Goal: Task Accomplishment & Management: Manage account settings

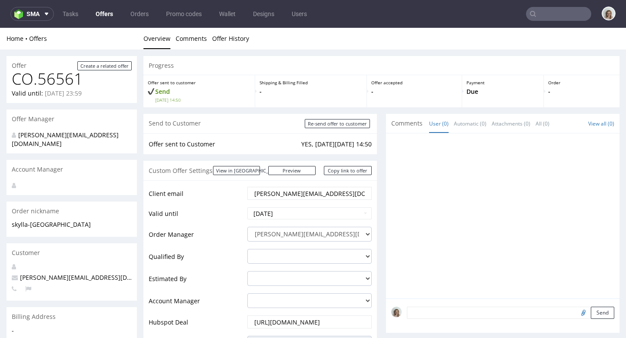
scroll to position [469, 0]
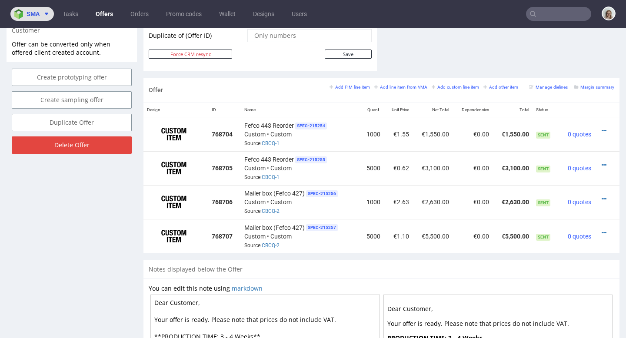
click at [46, 19] on button "sma" at bounding box center [31, 14] width 43 height 14
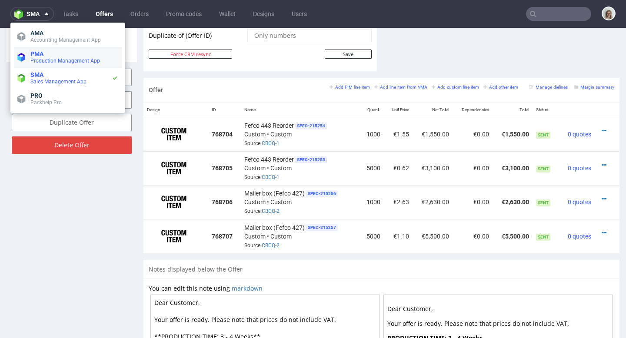
click at [52, 54] on span "PMA" at bounding box center [74, 53] width 88 height 7
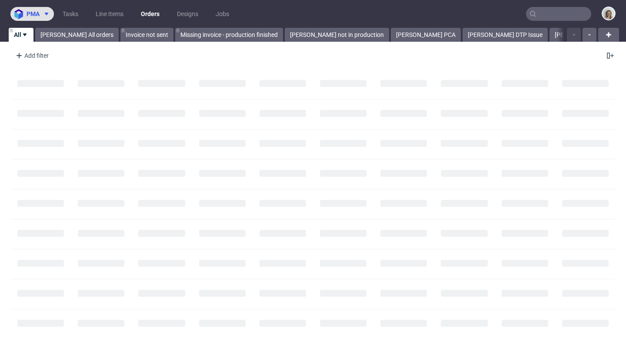
click at [39, 12] on span "pma" at bounding box center [33, 14] width 13 height 6
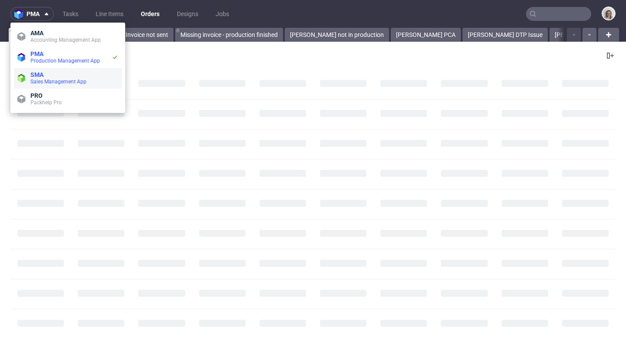
click at [52, 82] on span "Sales Management App" at bounding box center [58, 82] width 56 height 6
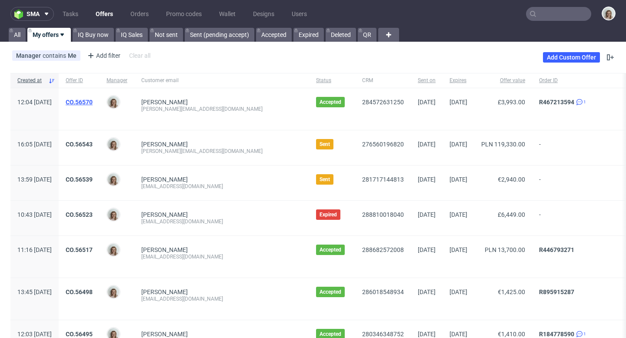
click at [93, 102] on link "CO.56570" at bounding box center [79, 102] width 27 height 7
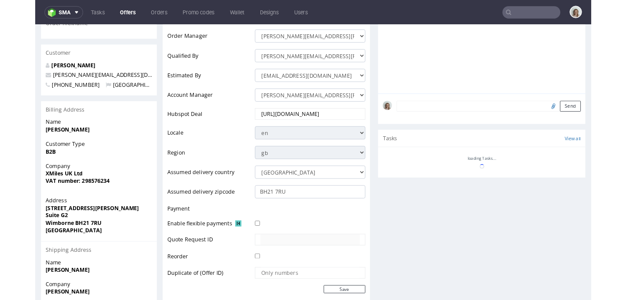
scroll to position [96, 0]
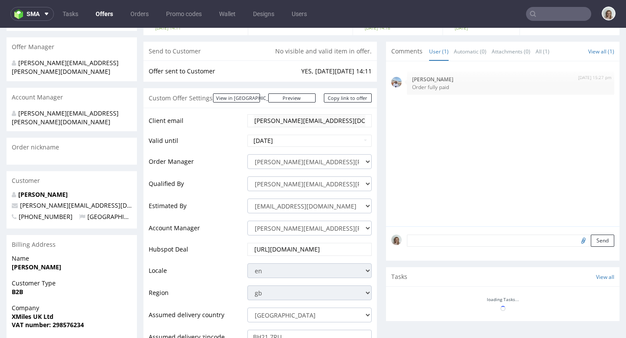
click at [292, 103] on div "Custom Offer Settings View in [GEOGRAPHIC_DATA] Preview [URL][DOMAIN_NAME] Copy…" at bounding box center [259, 98] width 233 height 20
click at [293, 101] on link "Preview" at bounding box center [292, 97] width 48 height 9
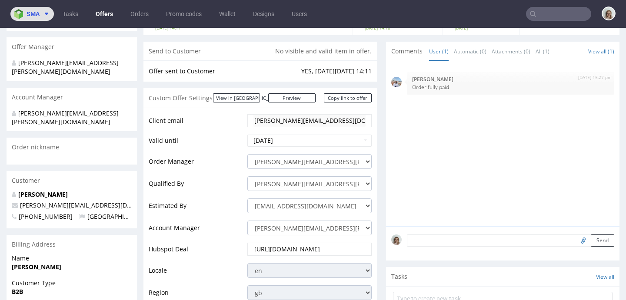
click at [21, 16] on img at bounding box center [20, 14] width 12 height 10
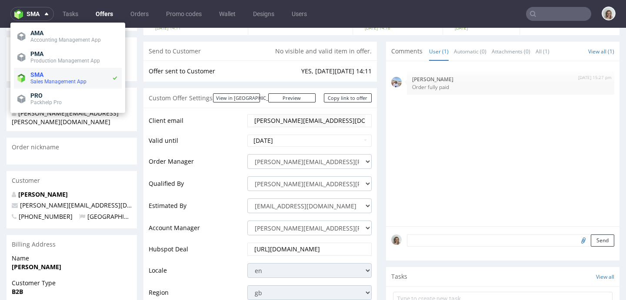
click at [46, 74] on span "SMA" at bounding box center [70, 74] width 81 height 7
click at [129, 11] on link "Orders" at bounding box center [139, 14] width 29 height 14
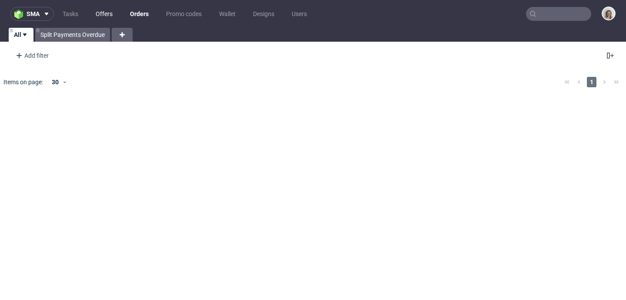
click at [103, 17] on link "Offers" at bounding box center [103, 14] width 27 height 14
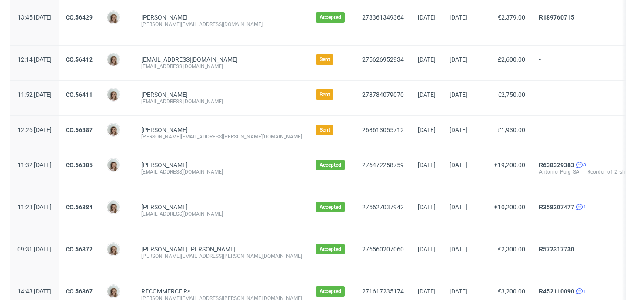
scroll to position [688, 0]
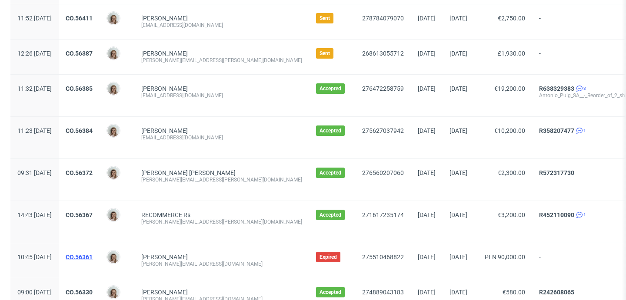
click at [93, 255] on link "CO.56361" at bounding box center [79, 257] width 27 height 7
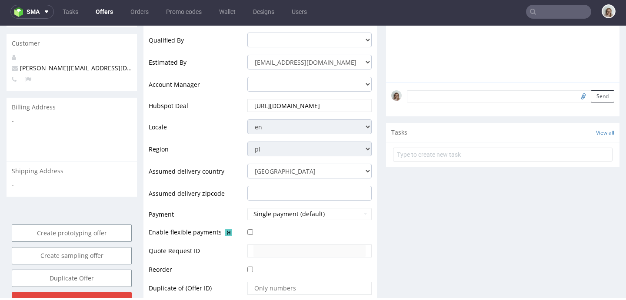
scroll to position [127, 0]
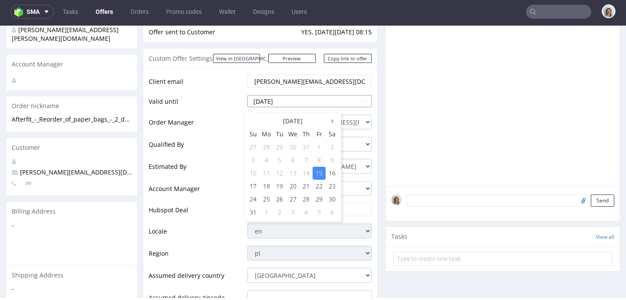
click at [291, 98] on input "[DATE]" at bounding box center [309, 101] width 124 height 12
click at [256, 209] on td "31" at bounding box center [252, 212] width 13 height 13
type input "[DATE]"
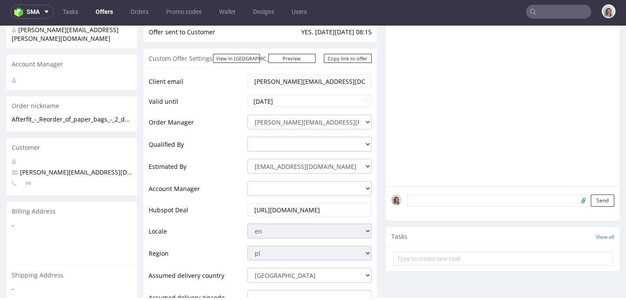
scroll to position [306, 0]
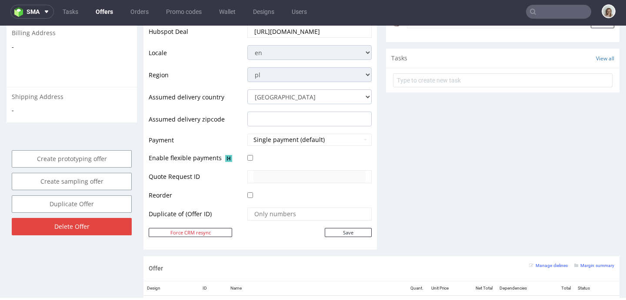
click at [343, 239] on div "Client email [PERSON_NAME][EMAIL_ADDRESS][DOMAIN_NAME] Valid until [DATE] Order…" at bounding box center [259, 70] width 233 height 360
click at [344, 234] on input "Save" at bounding box center [348, 232] width 47 height 9
type input "In progress..."
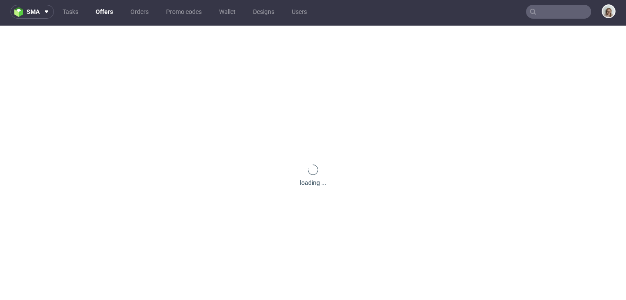
scroll to position [0, 0]
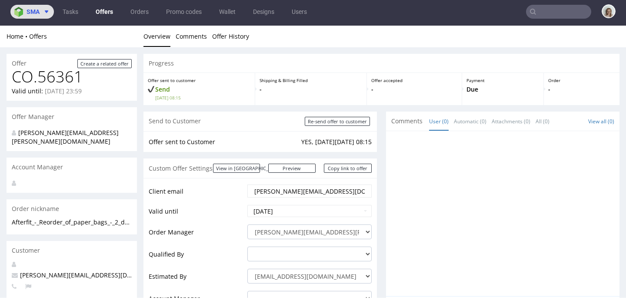
click at [36, 13] on span "sma" at bounding box center [33, 12] width 13 height 6
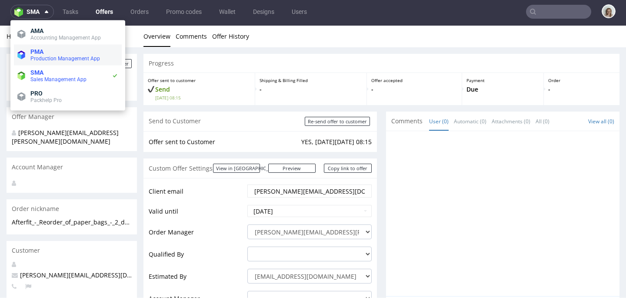
click at [48, 57] on span "Production Management App" at bounding box center [65, 59] width 70 height 6
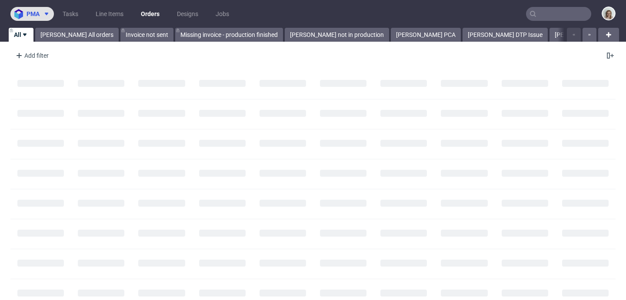
click at [33, 13] on span "pma" at bounding box center [33, 14] width 13 height 6
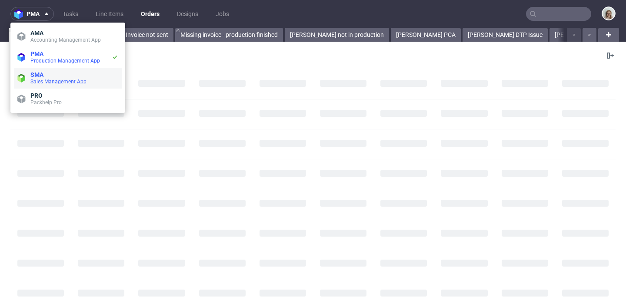
click at [48, 76] on span "SMA" at bounding box center [74, 74] width 88 height 7
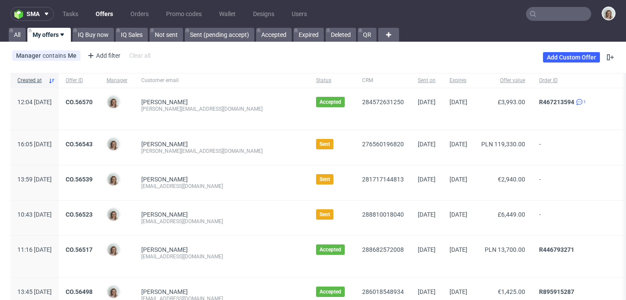
click at [552, 13] on input "text" at bounding box center [558, 14] width 65 height 14
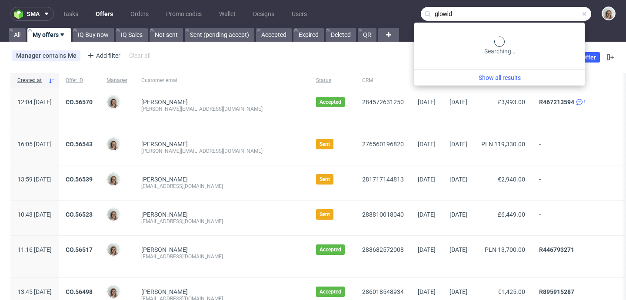
type input "glowid"
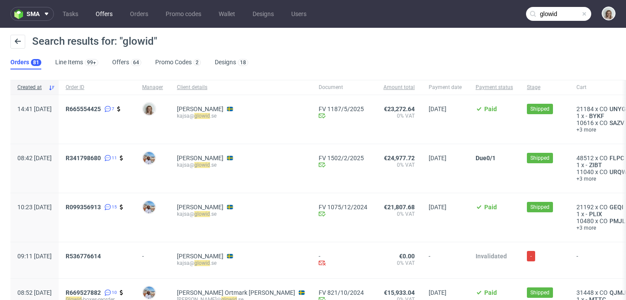
click at [113, 16] on link "Offers" at bounding box center [103, 14] width 27 height 14
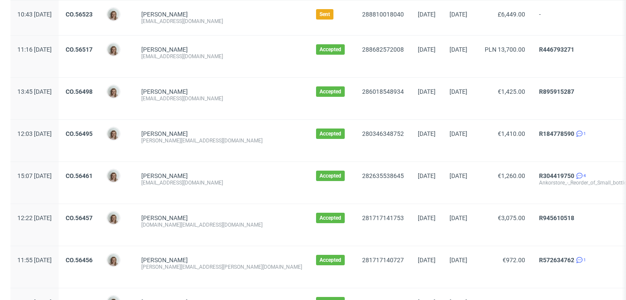
scroll to position [425, 0]
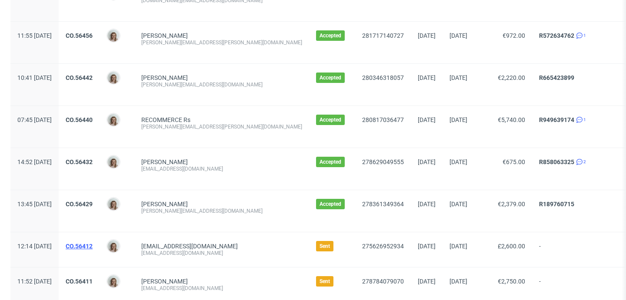
click at [93, 244] on link "CO.56412" at bounding box center [79, 246] width 27 height 7
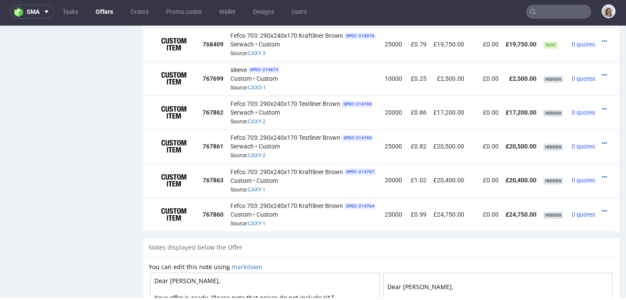
scroll to position [434, 0]
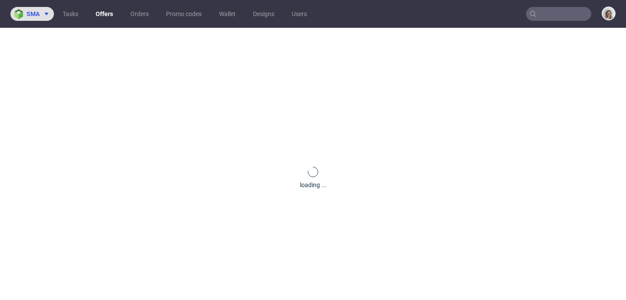
click at [40, 15] on span at bounding box center [45, 13] width 10 height 7
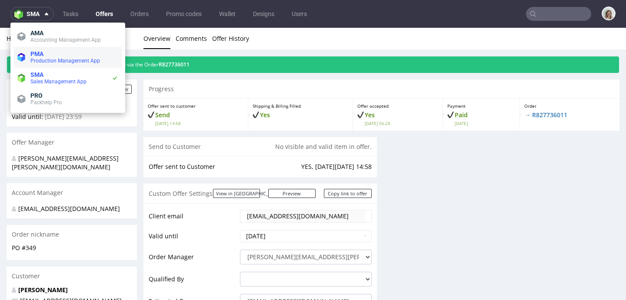
click at [51, 56] on span "PMA" at bounding box center [74, 53] width 88 height 7
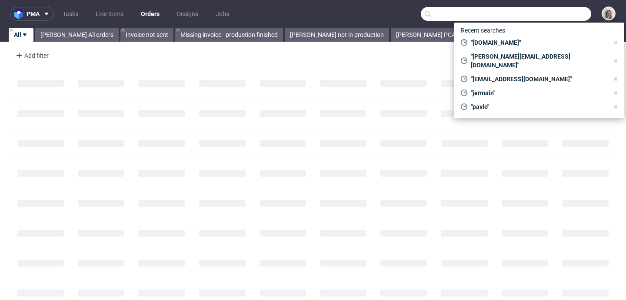
click at [561, 16] on input "text" at bounding box center [506, 14] width 170 height 14
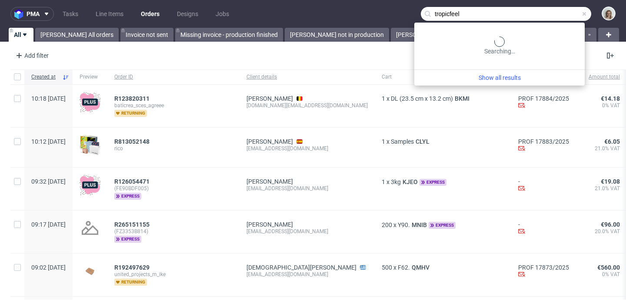
type input "tropicfeel"
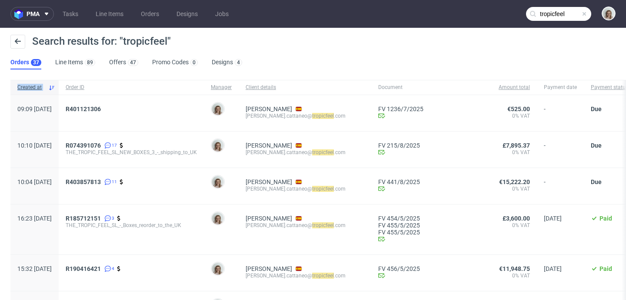
drag, startPoint x: 109, startPoint y: 81, endPoint x: 215, endPoint y: 71, distance: 106.0
click at [215, 71] on div "pma Tasks Line Items Orders Designs Jobs tropicfeel Search results for: "tropic…" at bounding box center [313, 150] width 626 height 300
click at [101, 144] on span "R074391076" at bounding box center [83, 145] width 35 height 7
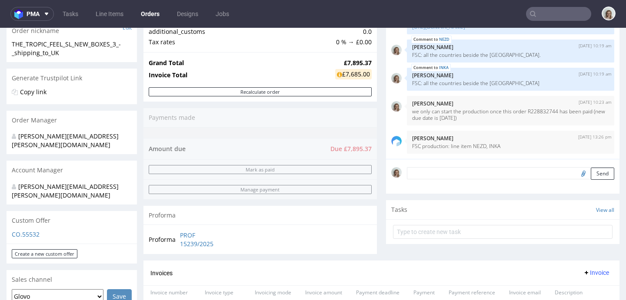
scroll to position [368, 0]
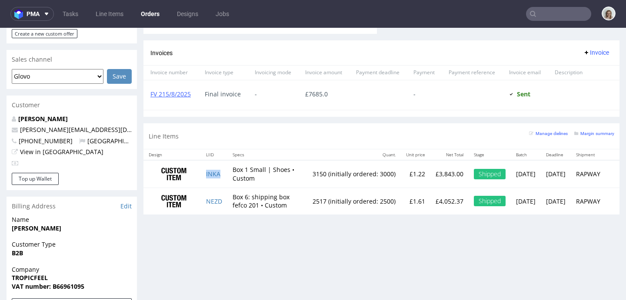
click at [221, 173] on td "INKA" at bounding box center [214, 173] width 27 height 27
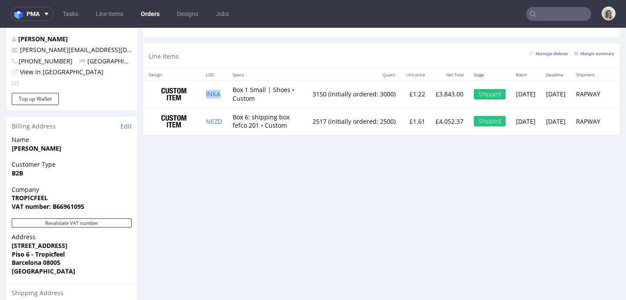
scroll to position [373, 0]
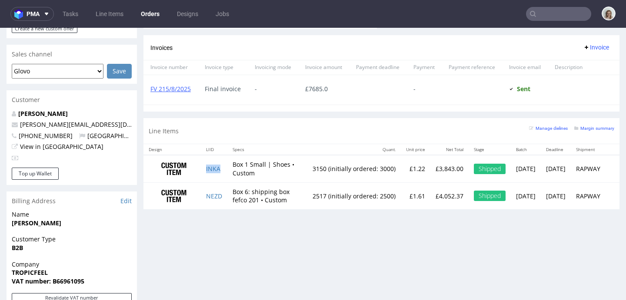
click at [222, 171] on td "INKA" at bounding box center [214, 168] width 27 height 27
click at [223, 169] on td "INKA" at bounding box center [214, 168] width 27 height 27
copy tr "INKA"
click at [222, 170] on td "INKA" at bounding box center [214, 168] width 27 height 27
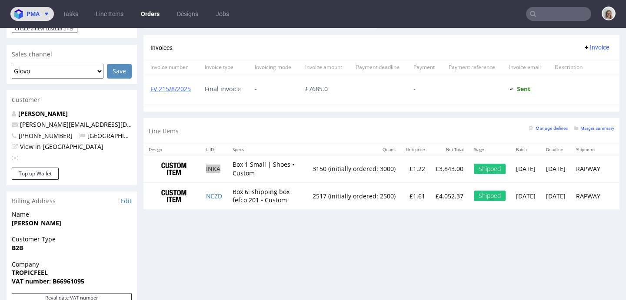
click at [36, 9] on button "pma" at bounding box center [31, 14] width 43 height 14
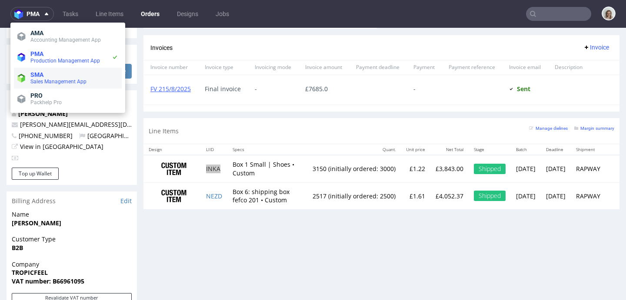
click at [43, 77] on span "SMA" at bounding box center [36, 74] width 13 height 7
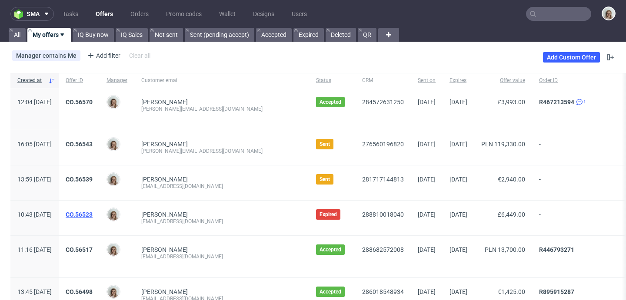
click at [93, 214] on link "CO.56523" at bounding box center [79, 214] width 27 height 7
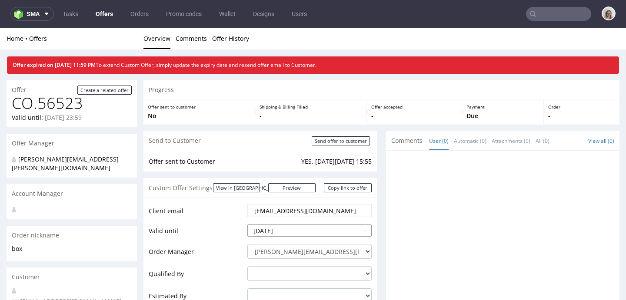
click at [295, 233] on input "2025-08-22" at bounding box center [309, 231] width 124 height 12
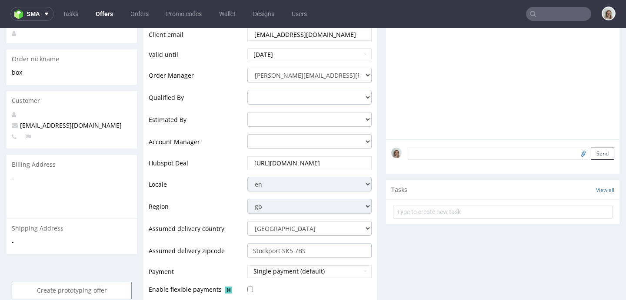
scroll to position [307, 0]
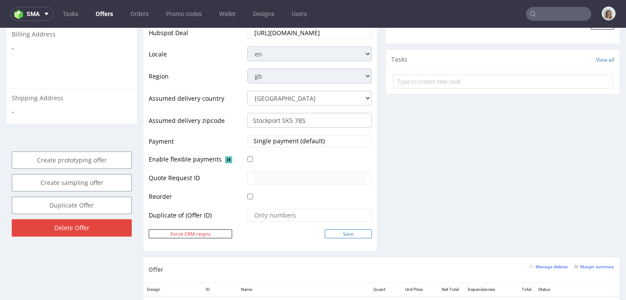
type input "[DATE]"
click at [358, 237] on input "Save" at bounding box center [348, 233] width 47 height 9
type input "In progress..."
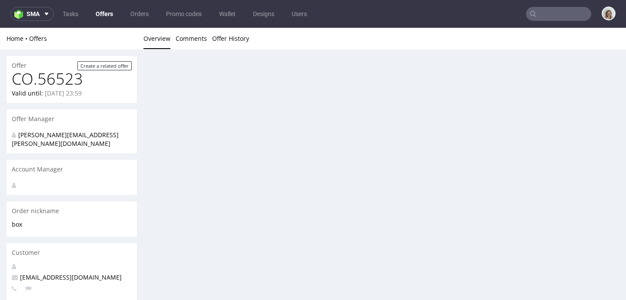
scroll to position [0, 0]
